Goal: Task Accomplishment & Management: Manage account settings

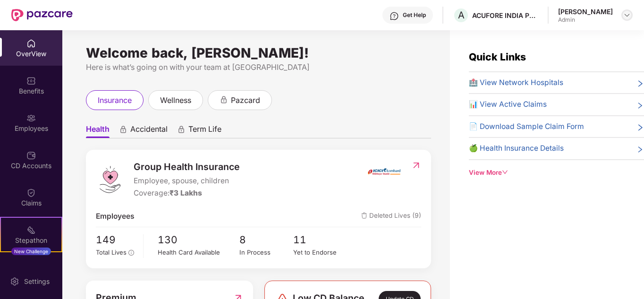
click at [625, 16] on img at bounding box center [627, 15] width 8 height 8
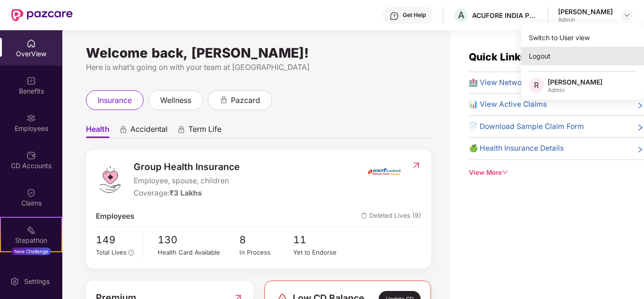
click at [541, 51] on div "Logout" at bounding box center [582, 56] width 123 height 18
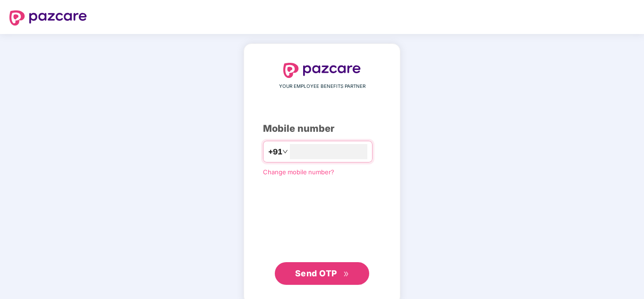
type input "**********"
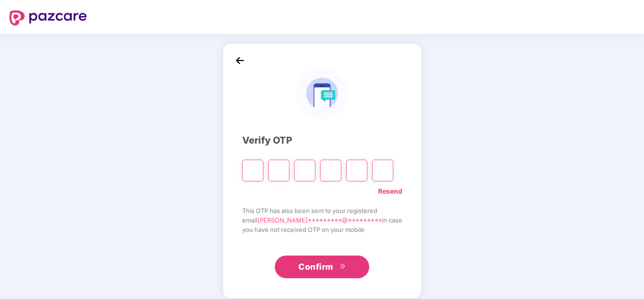
type input "*"
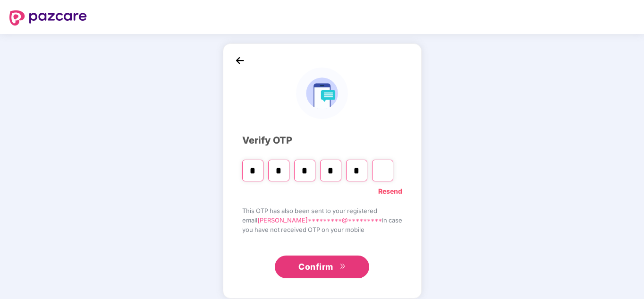
type input "*"
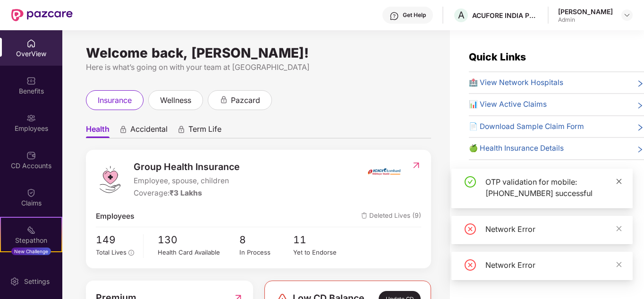
click at [619, 180] on icon "close" at bounding box center [619, 181] width 5 height 5
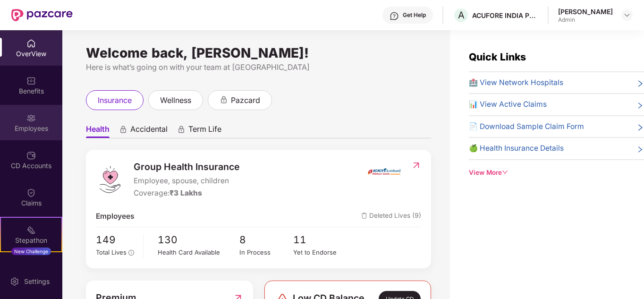
click at [44, 128] on div "Employees" at bounding box center [31, 128] width 62 height 9
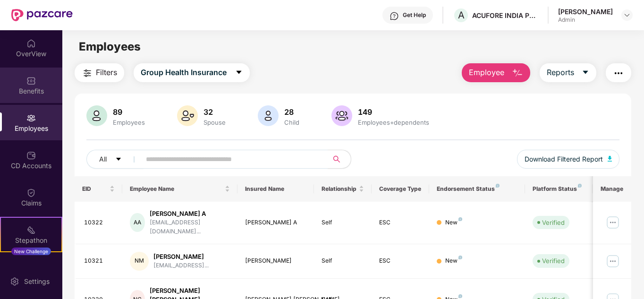
click at [33, 81] on img at bounding box center [30, 80] width 9 height 9
